Goal: Task Accomplishment & Management: Complete application form

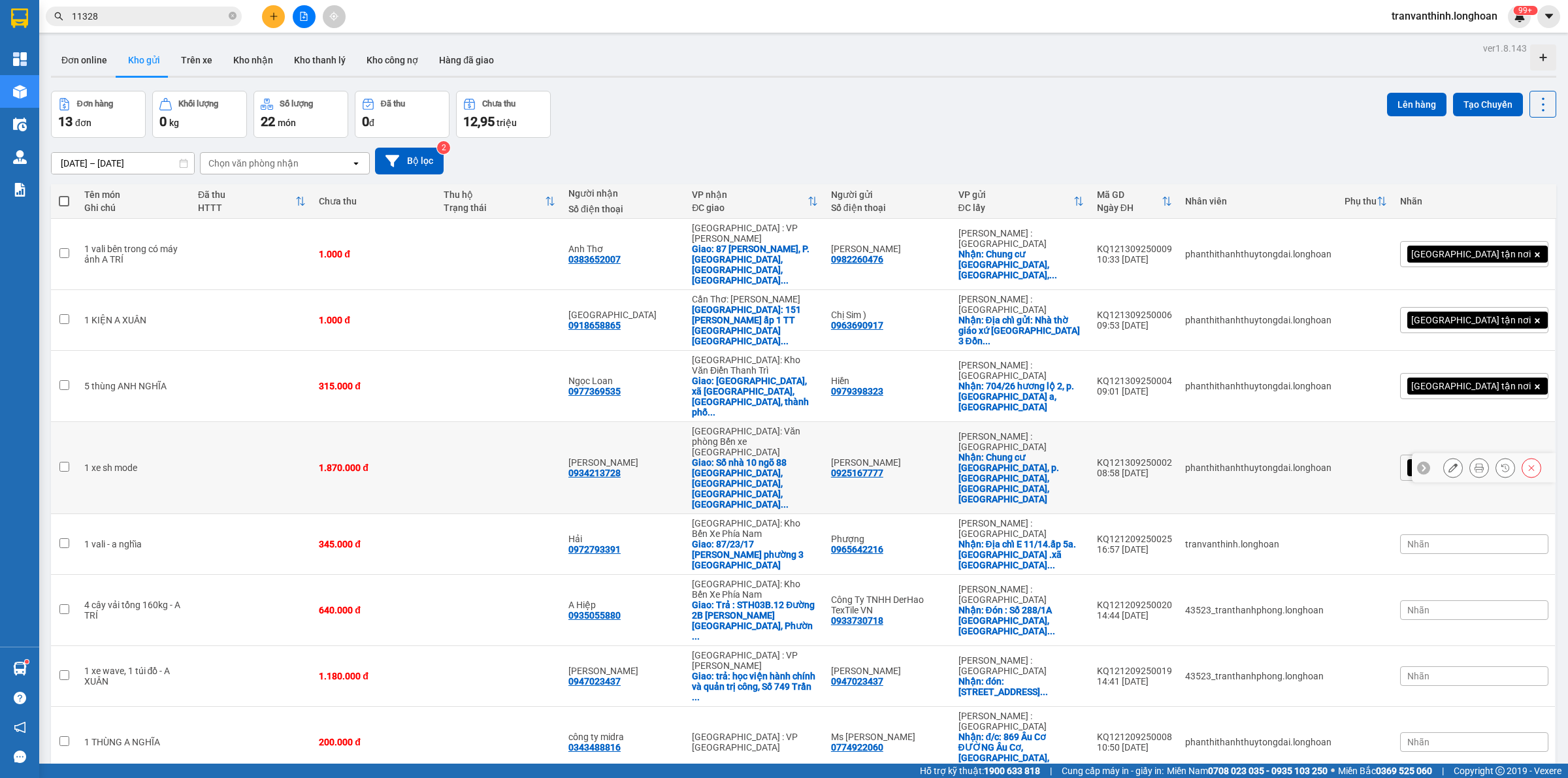
scroll to position [60, 0]
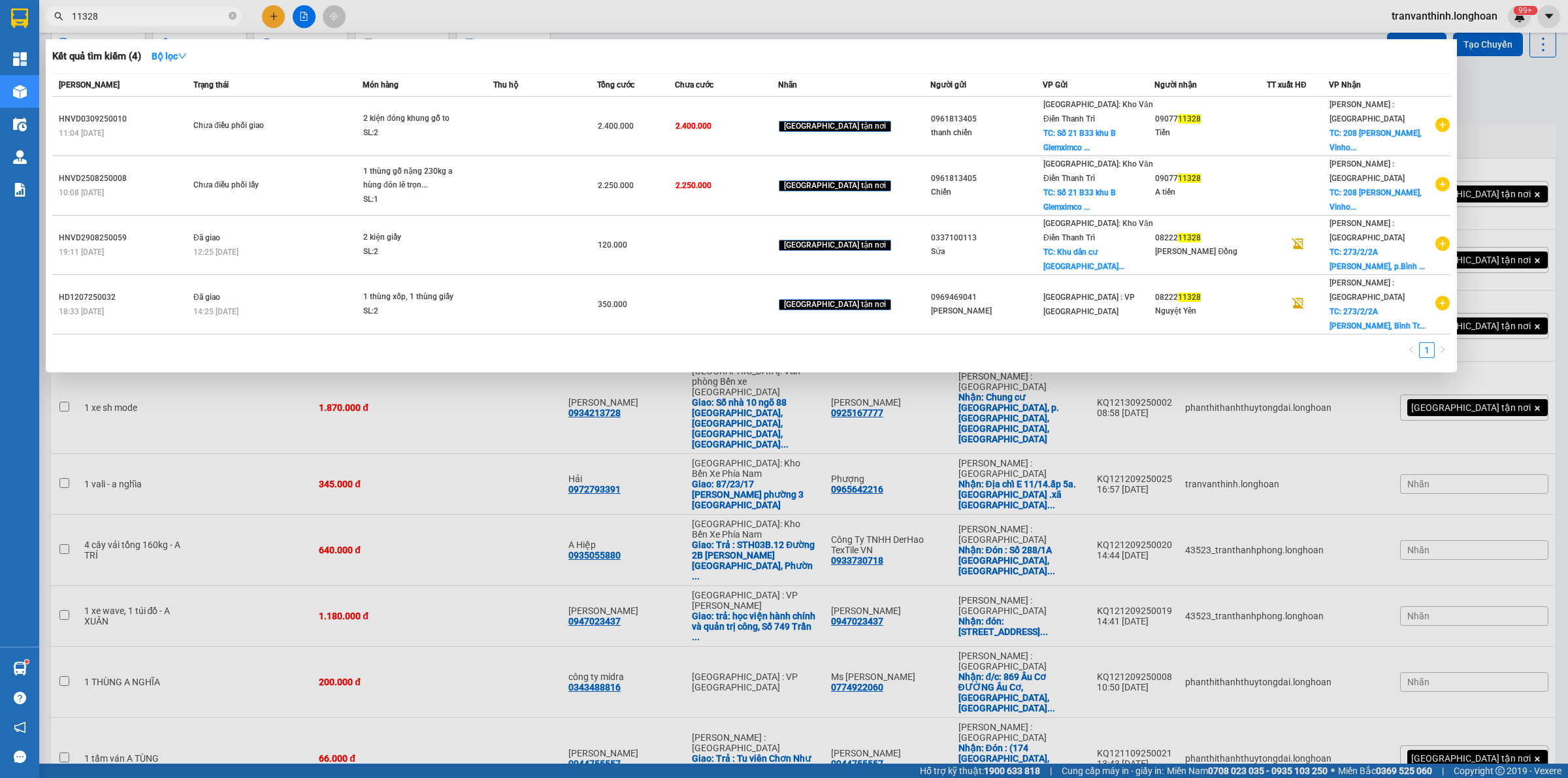
click at [155, 15] on input "11328" at bounding box center [148, 16] width 154 height 15
click at [135, 13] on input "11328" at bounding box center [148, 16] width 154 height 15
click at [230, 17] on icon "close-circle" at bounding box center [233, 16] width 8 height 8
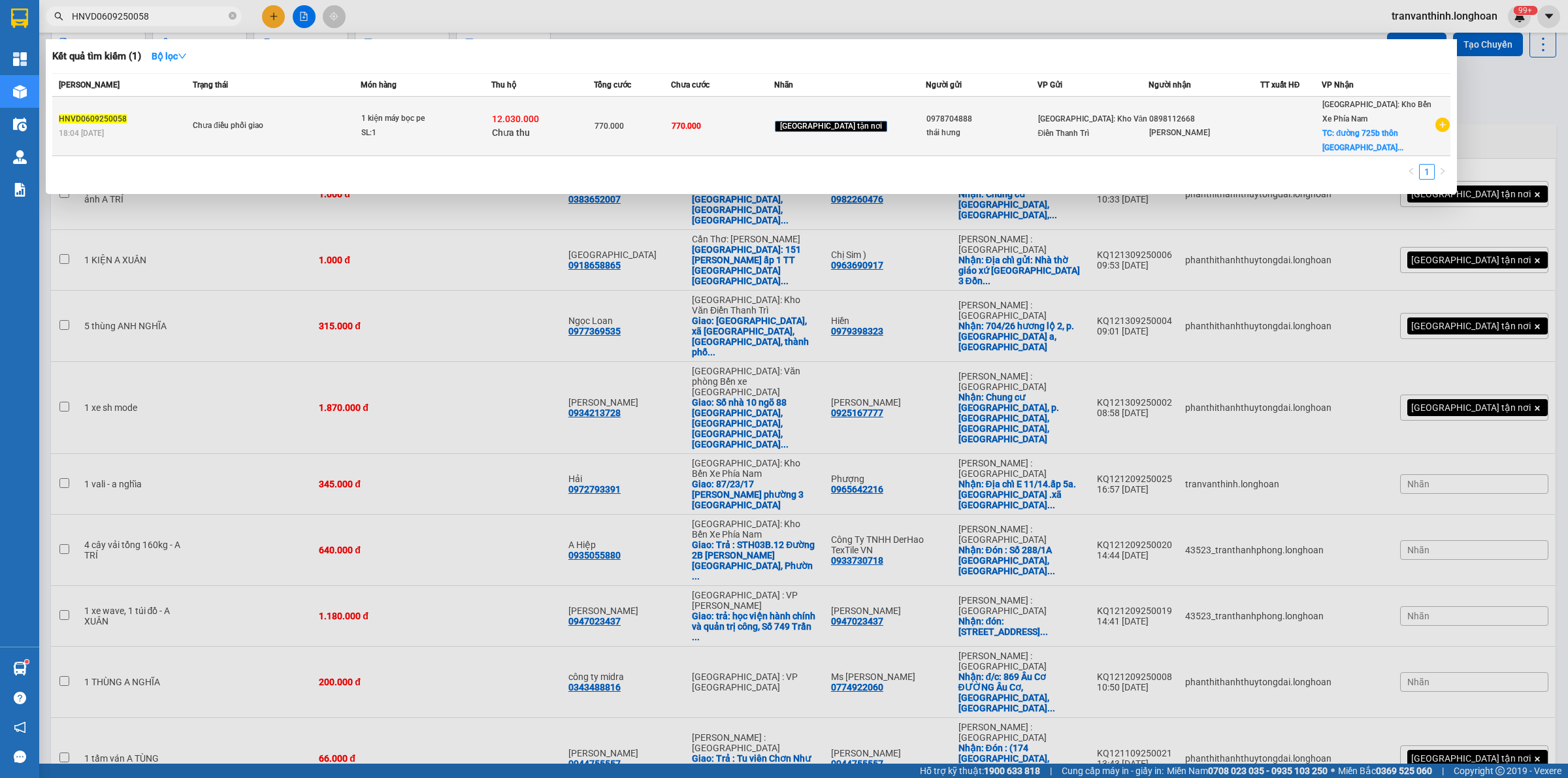
type input "HNVD0609250058"
click at [670, 131] on div "770.000" at bounding box center [633, 126] width 76 height 15
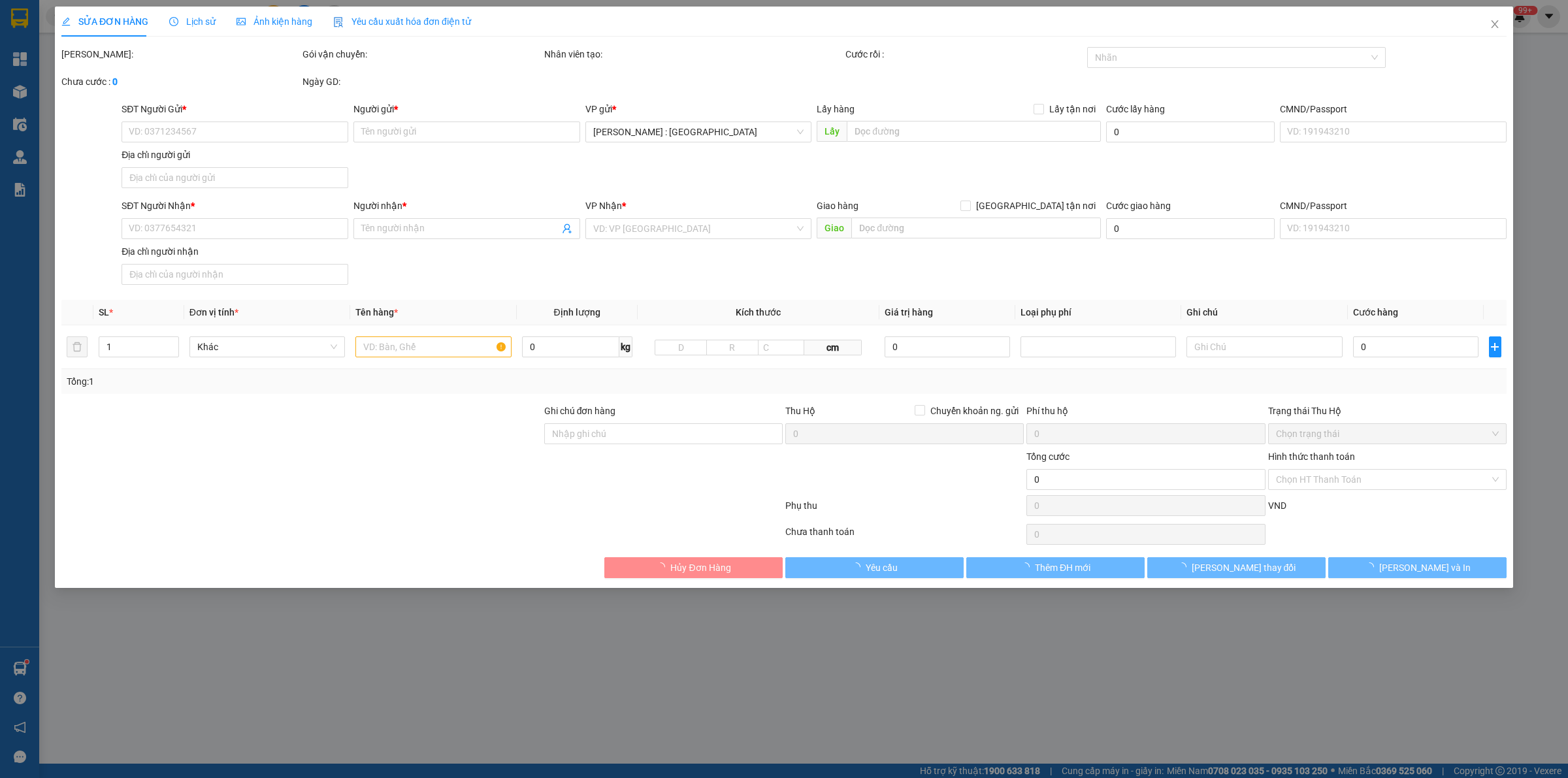
type input "0978704888"
type input "thái hưng"
type input "0898112668"
type input "[PERSON_NAME]"
checkbox input "true"
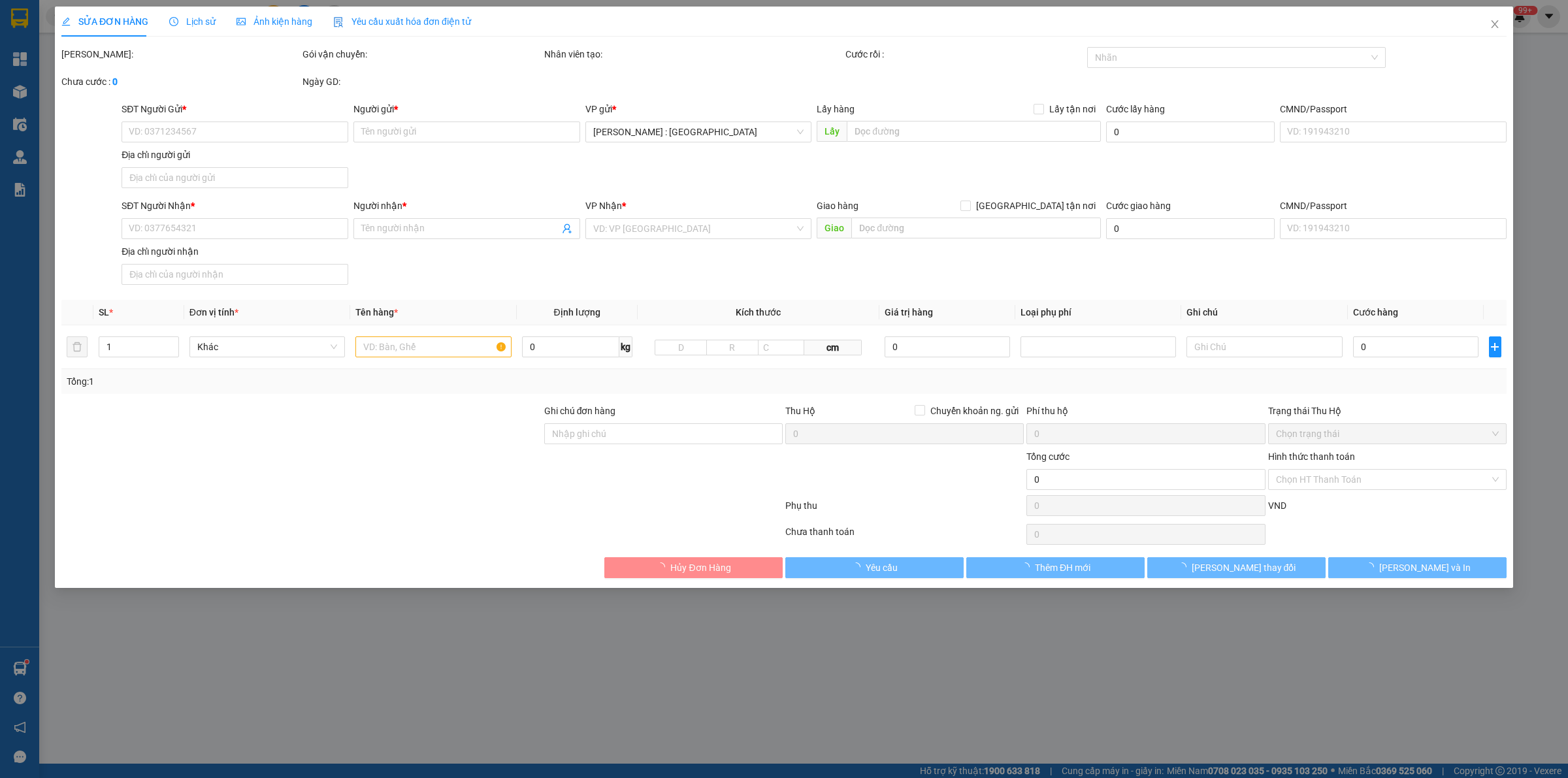
type input "đường 725b thôn [GEOGRAPHIC_DATA] 1 xã [GEOGRAPHIC_DATA] [GEOGRAPHIC_DATA]"
type input "hàng giao nguyên kiện, hư vỡ ko đền"
type input "770.000"
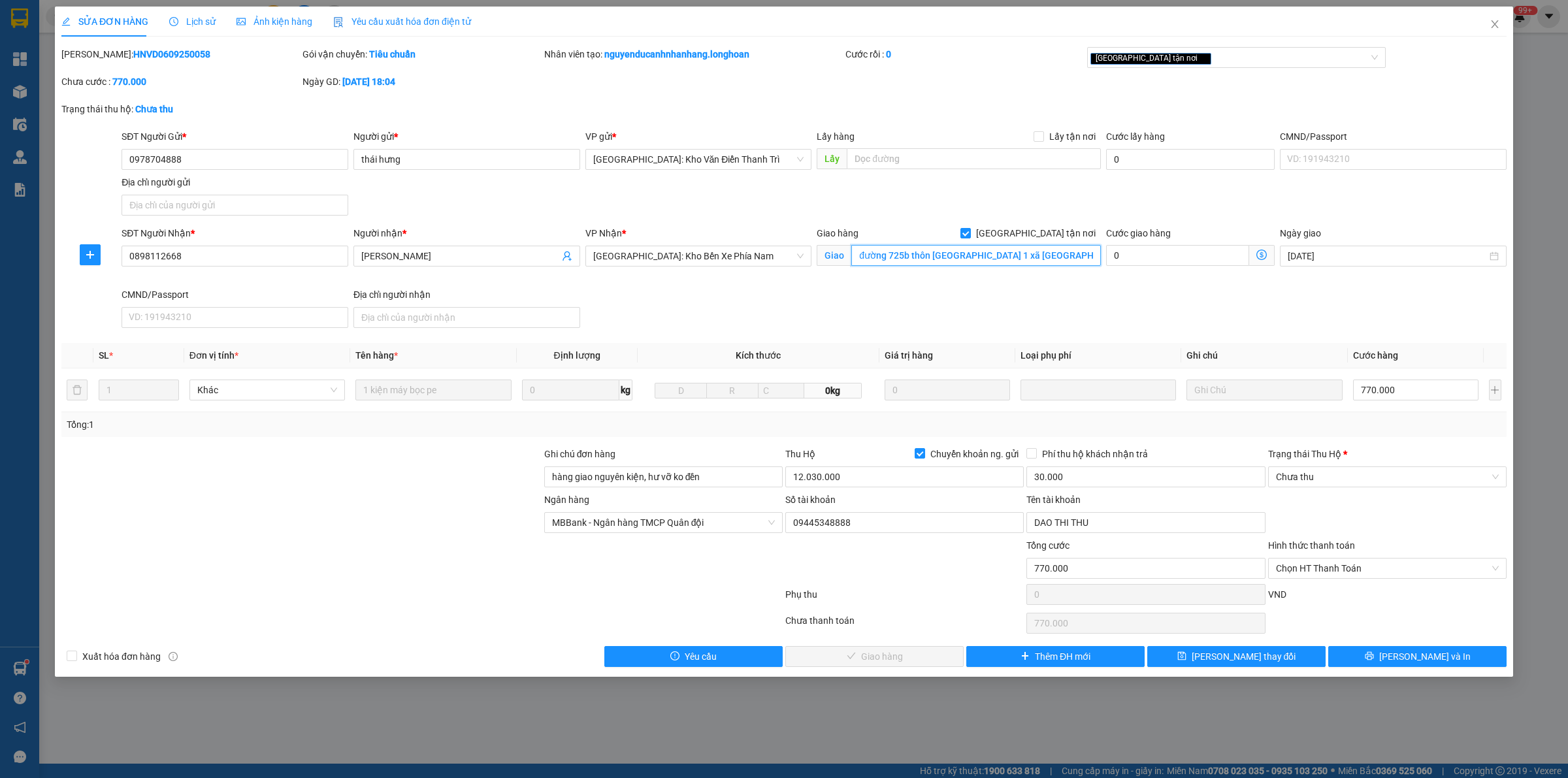
click at [1029, 259] on input "đường 725b thôn [GEOGRAPHIC_DATA] 1 xã [GEOGRAPHIC_DATA] [GEOGRAPHIC_DATA]" at bounding box center [975, 256] width 249 height 21
click at [179, 23] on span "Lịch sử" at bounding box center [192, 21] width 47 height 11
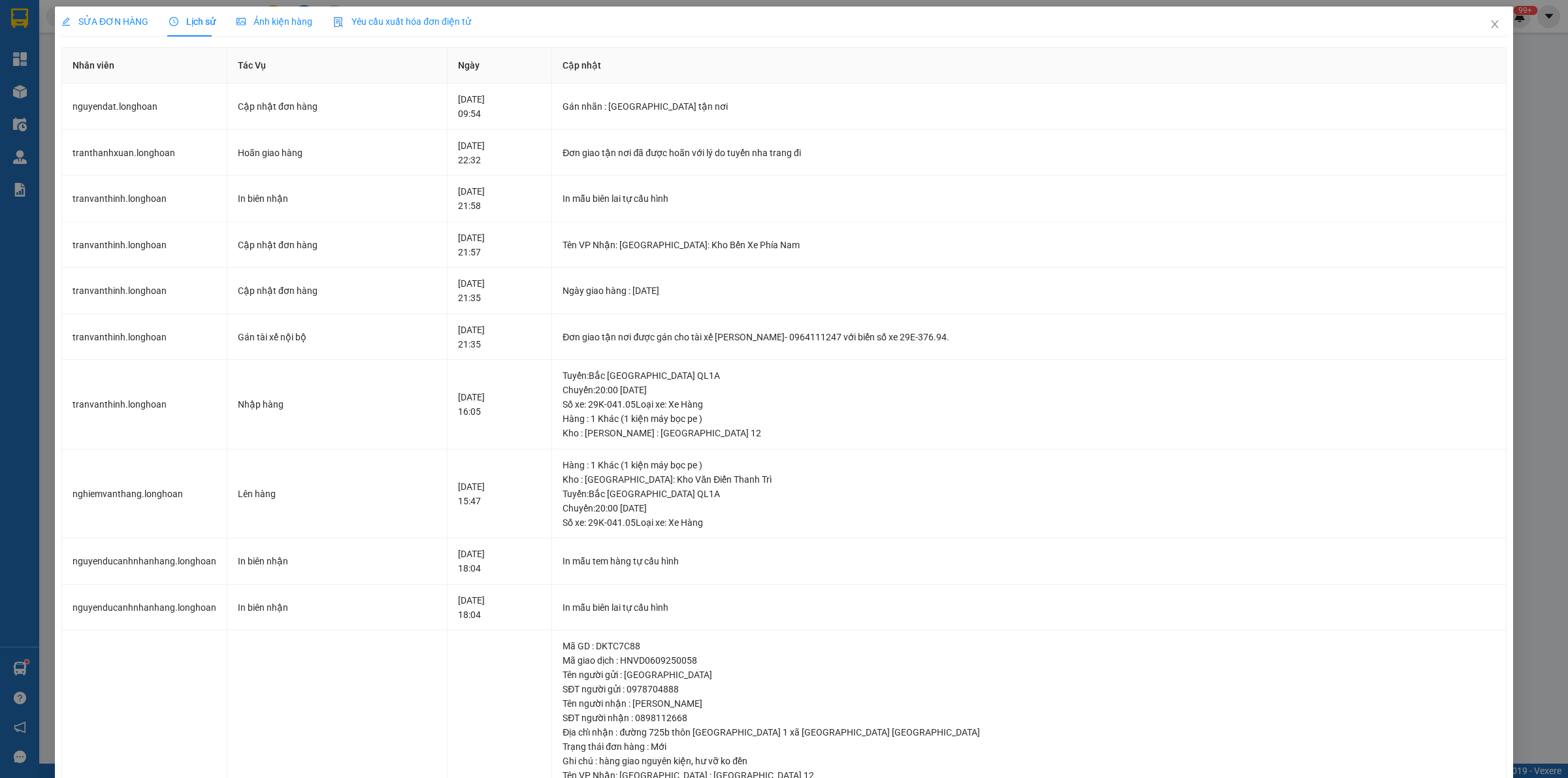
click at [90, 21] on span "SỬA ĐƠN HÀNG" at bounding box center [105, 21] width 87 height 11
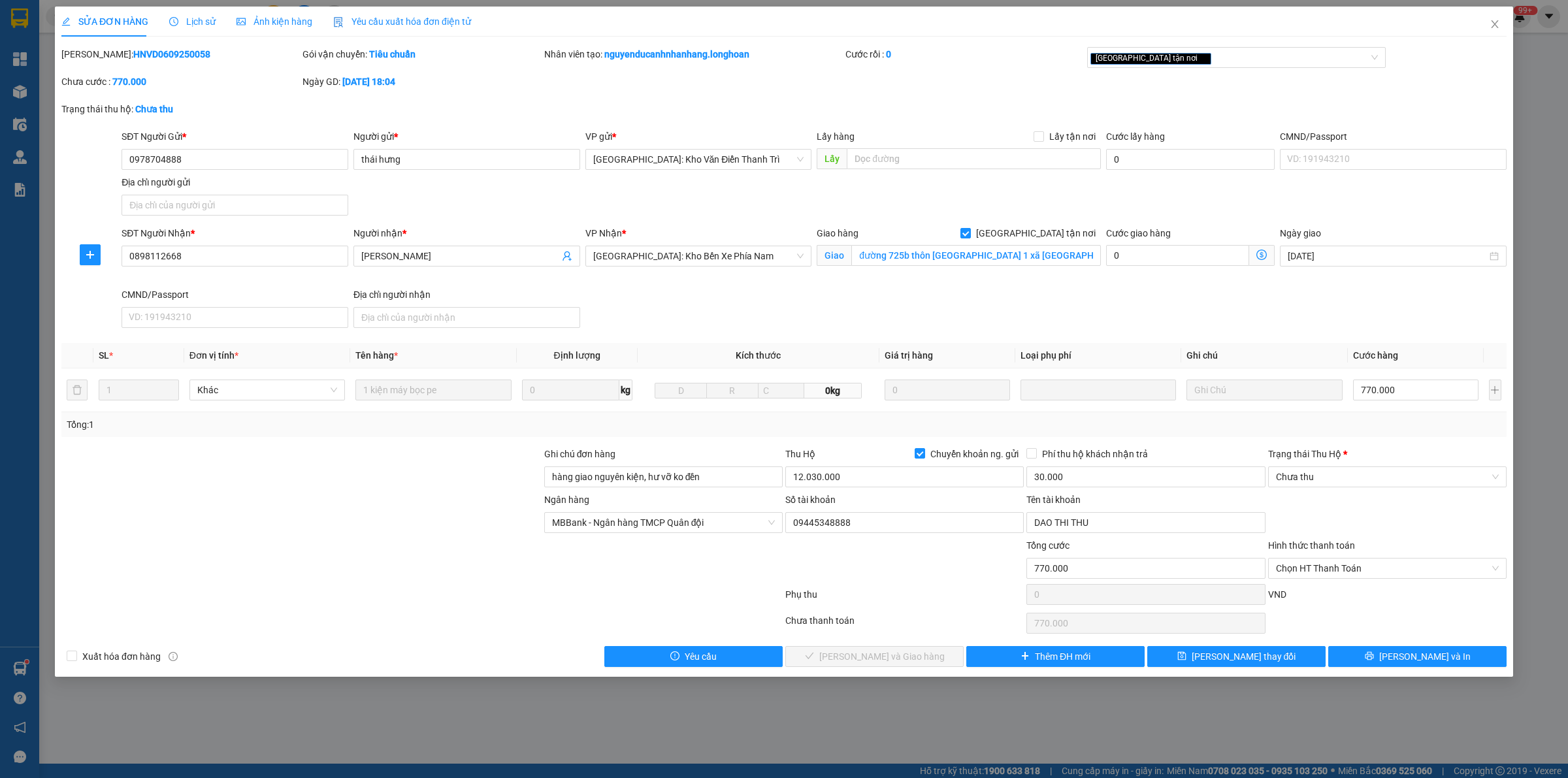
click at [1085, 308] on div "SĐT Người Nhận * 0898112668 Người nhận * [PERSON_NAME] VP Nhận * [GEOGRAPHIC_DA…" at bounding box center [814, 279] width 1390 height 107
